Goal: Information Seeking & Learning: Learn about a topic

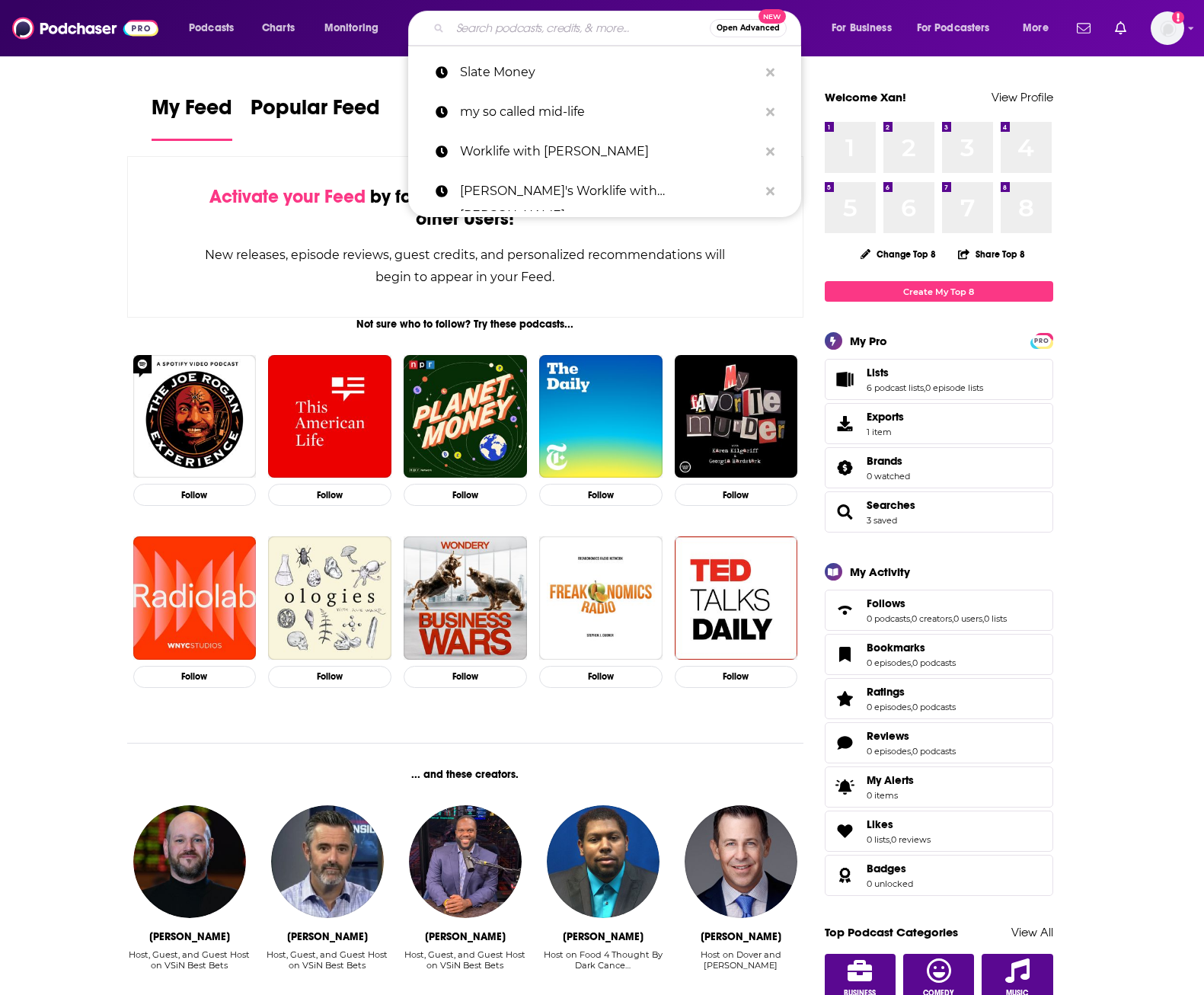
click at [500, 29] on input "Search podcasts, credits, & more..." at bounding box center [580, 28] width 260 height 25
click at [494, 70] on p "Slate Money" at bounding box center [610, 72] width 299 height 40
type input "Slate Money"
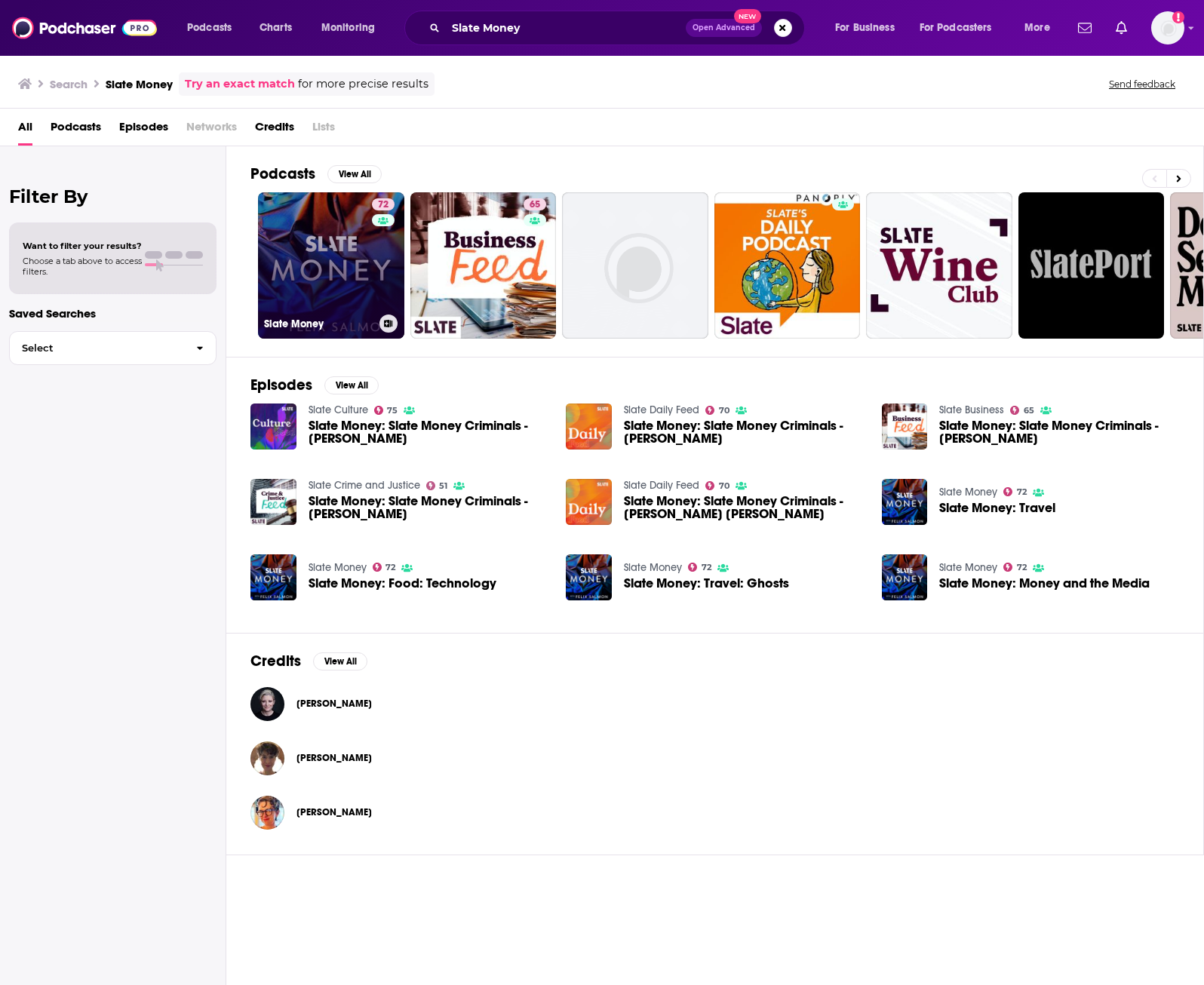
click at [281, 256] on link "72 Slate Money" at bounding box center [331, 266] width 146 height 146
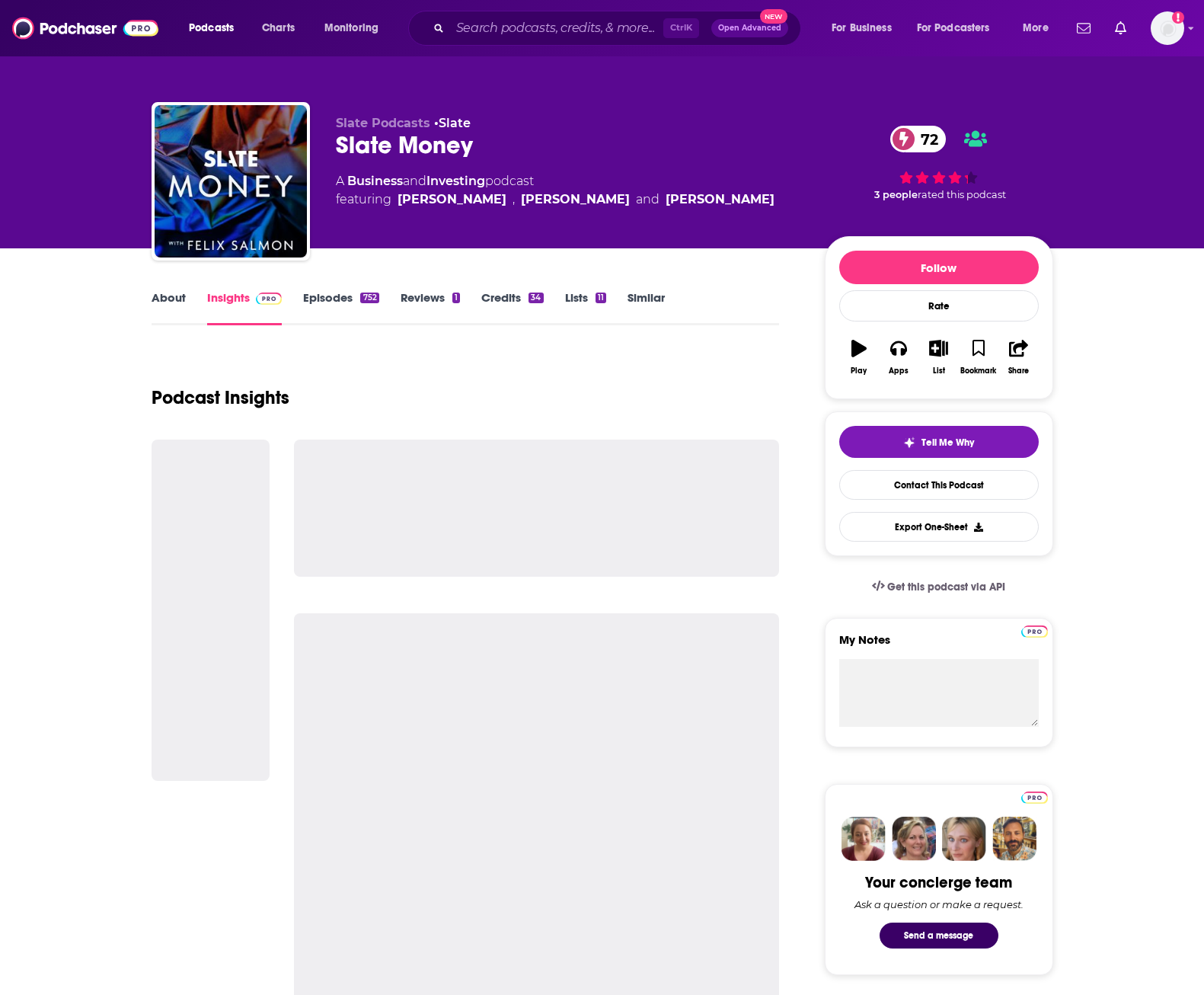
click at [172, 298] on link "About" at bounding box center [169, 307] width 34 height 35
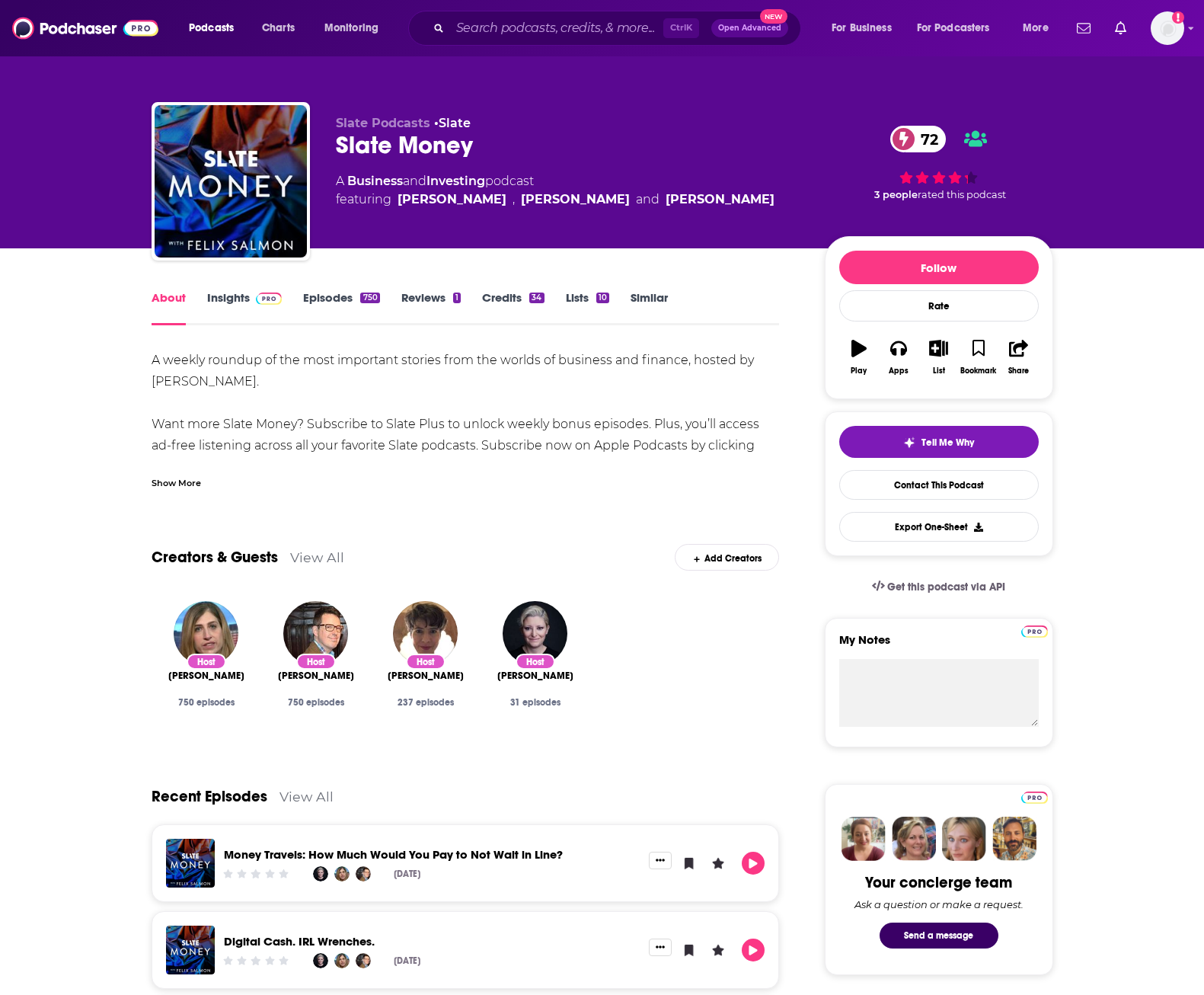
click at [169, 477] on div "Show More" at bounding box center [177, 481] width 49 height 14
